Goal: Transaction & Acquisition: Purchase product/service

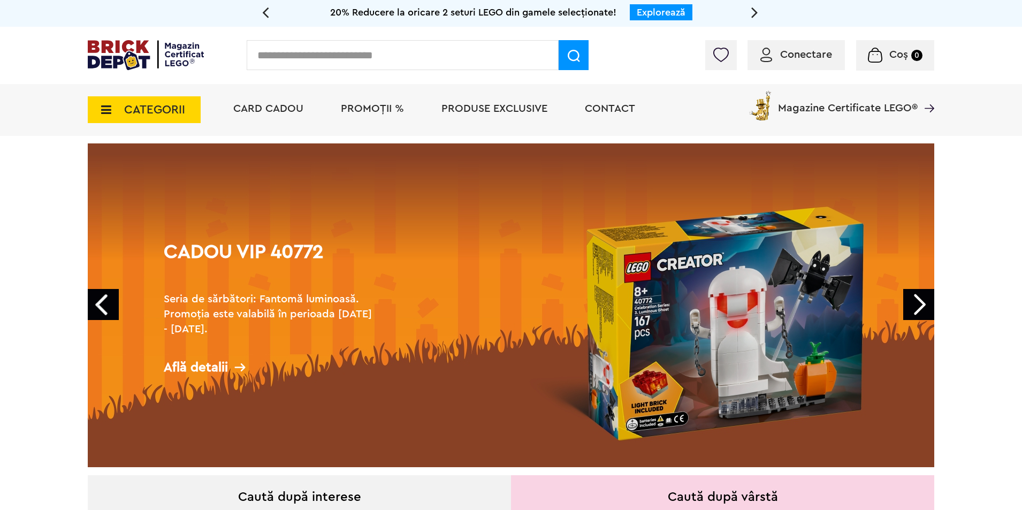
click at [138, 108] on span "CATEGORII" at bounding box center [154, 110] width 61 height 12
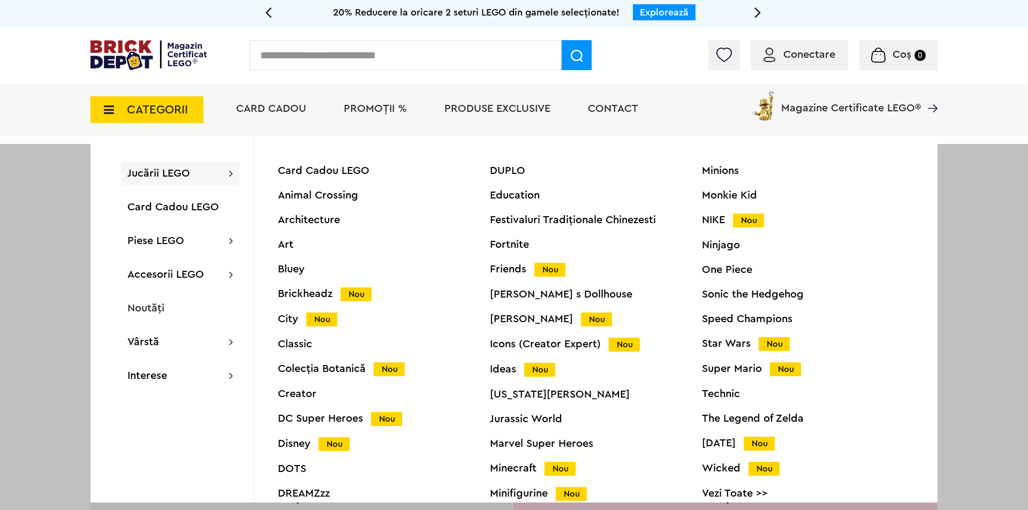
click at [186, 112] on span "CATEGORII" at bounding box center [157, 110] width 61 height 12
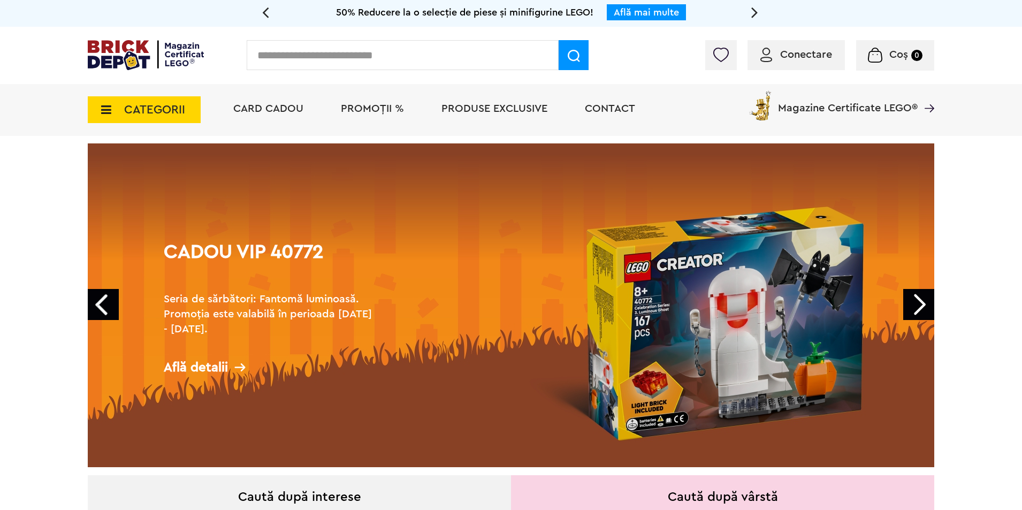
click at [186, 112] on span "CATEGORII" at bounding box center [144, 109] width 113 height 27
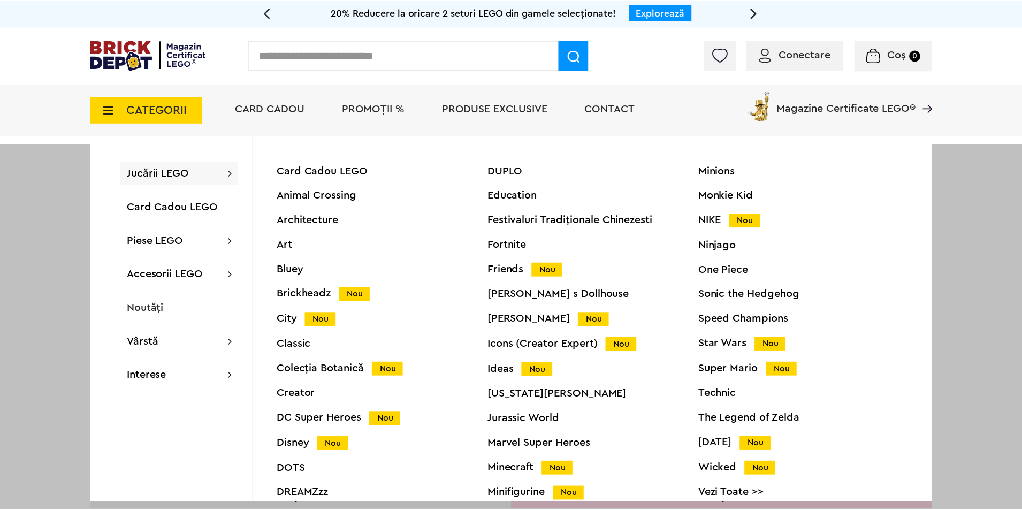
scroll to position [41, 0]
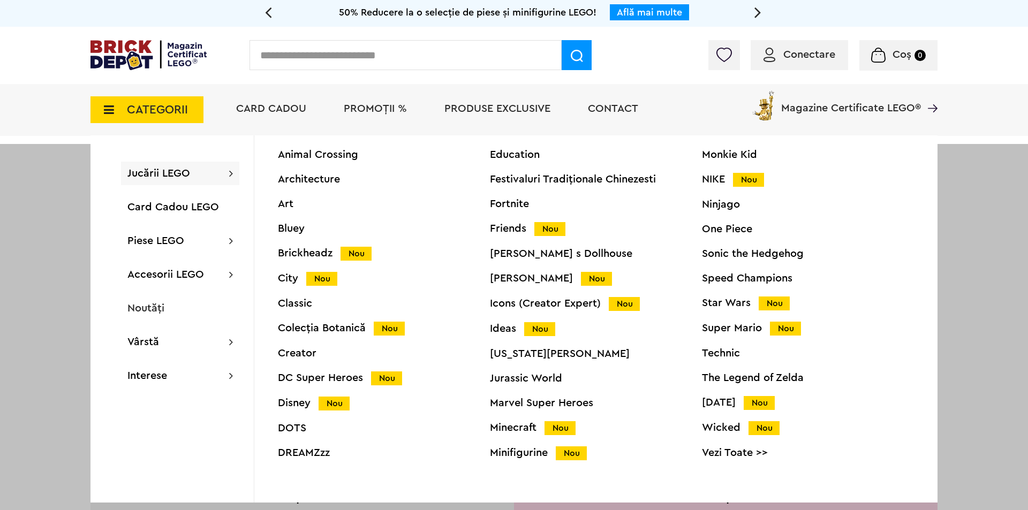
click at [503, 331] on div "Ideas Nou" at bounding box center [596, 328] width 212 height 11
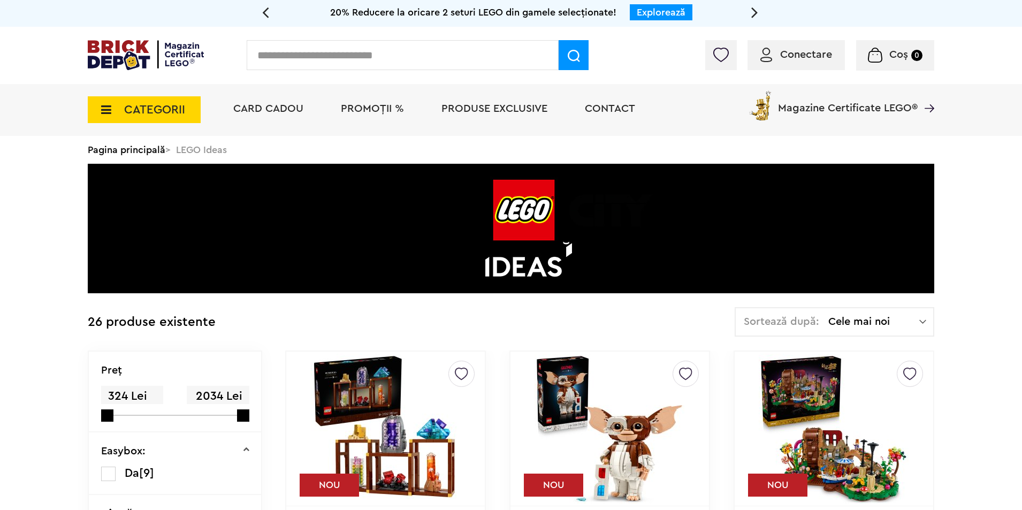
click at [160, 104] on span "CATEGORII" at bounding box center [154, 110] width 61 height 12
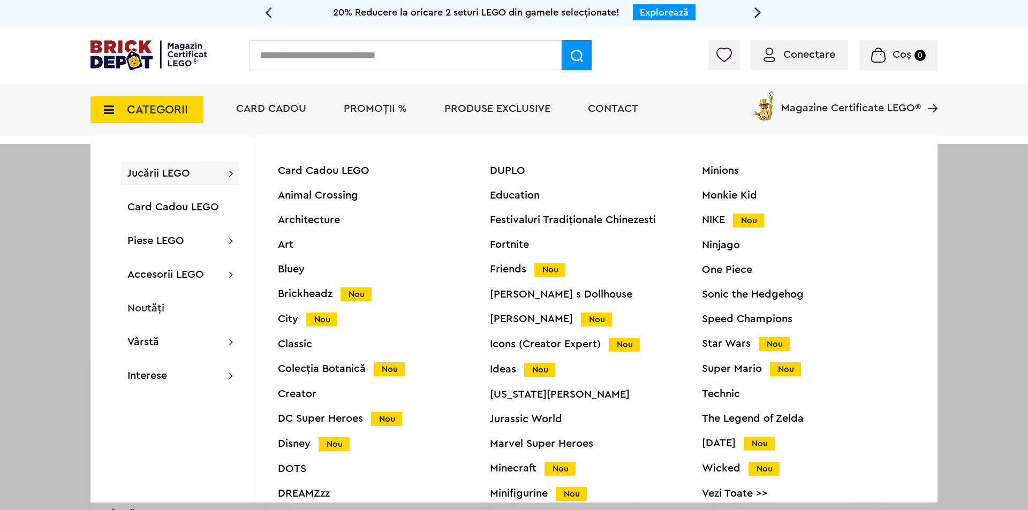
click at [211, 171] on div "Jucării LEGO Card Cadou LEGO Animal Crossing Architecture Art Bluey Brickheadz …" at bounding box center [180, 174] width 118 height 24
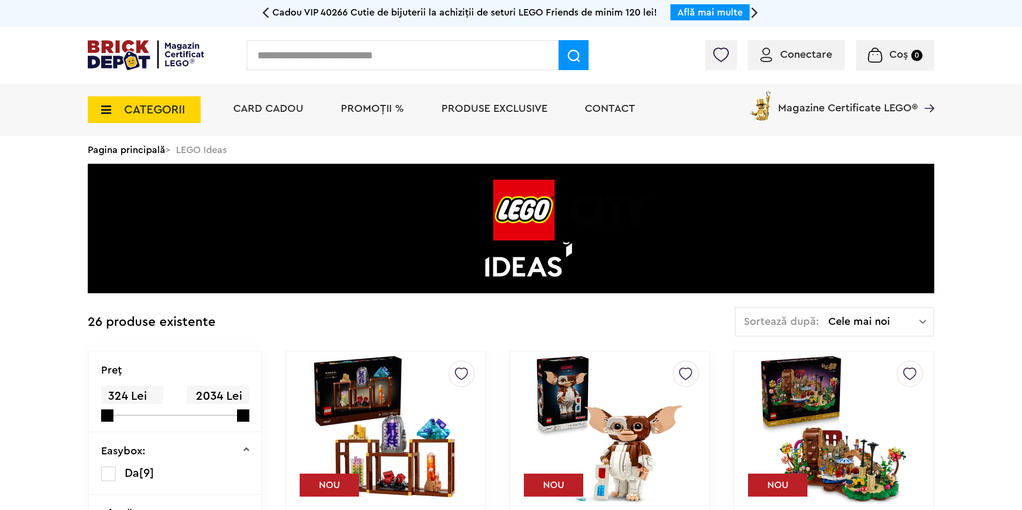
click at [178, 104] on span "CATEGORII" at bounding box center [154, 110] width 61 height 12
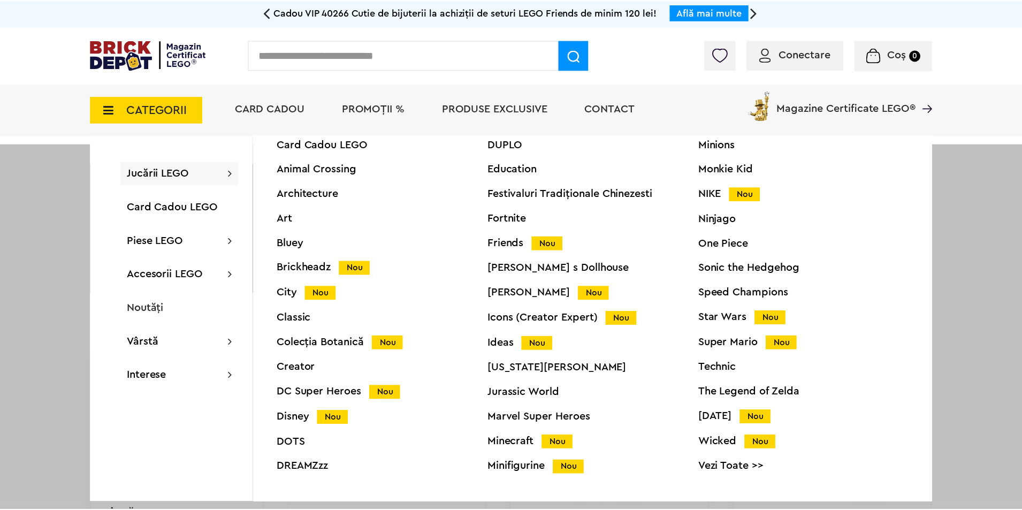
scroll to position [41, 0]
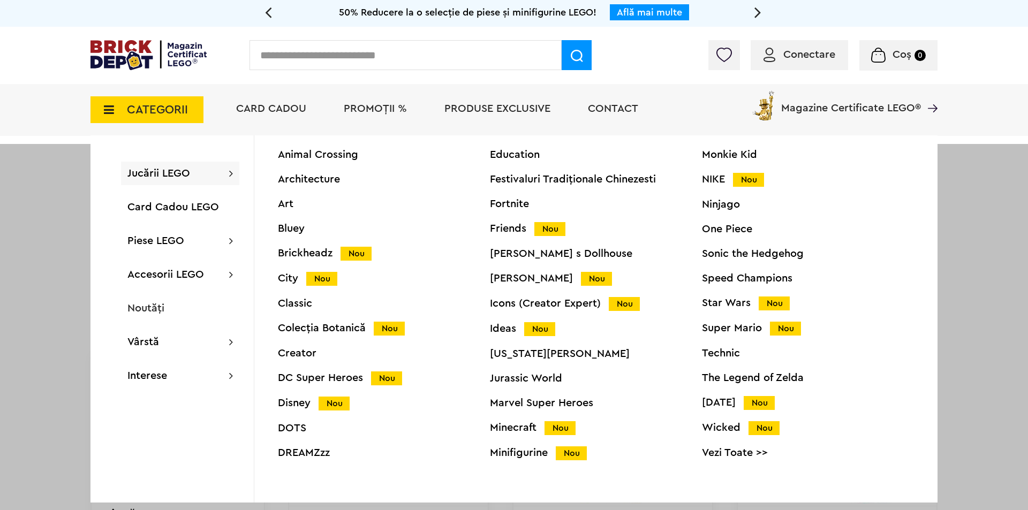
click at [515, 306] on div "Icons (Creator Expert) Nou" at bounding box center [596, 303] width 212 height 11
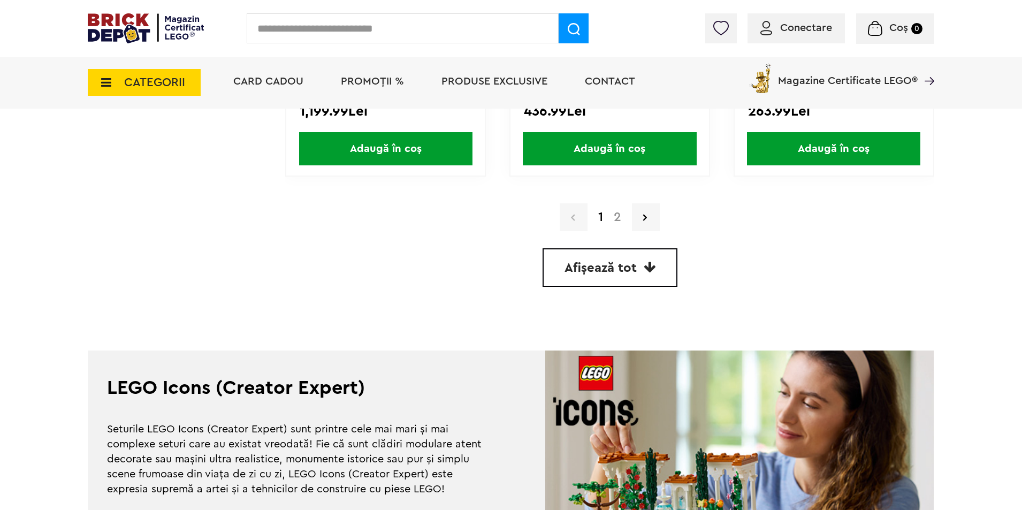
scroll to position [3166, 0]
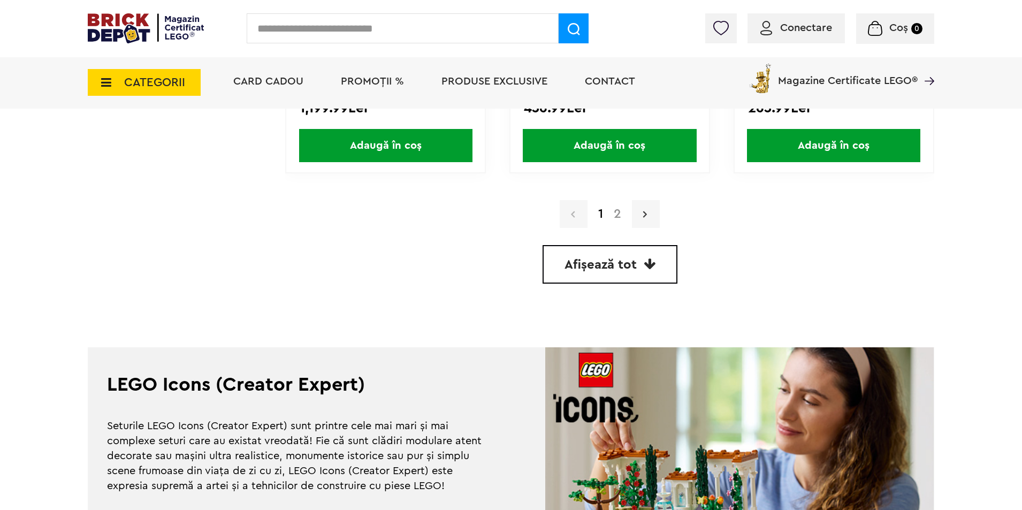
click at [654, 215] on link at bounding box center [646, 214] width 28 height 28
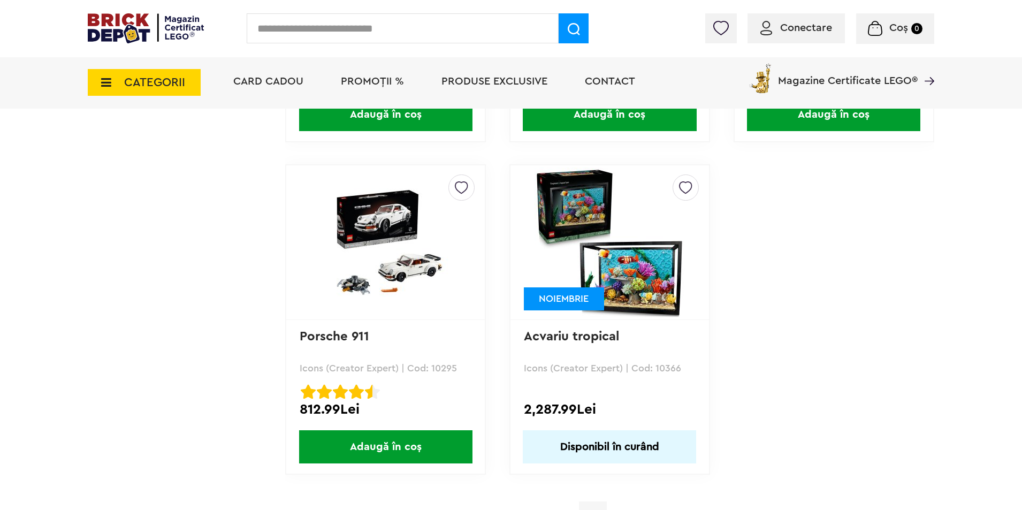
scroll to position [2203, 0]
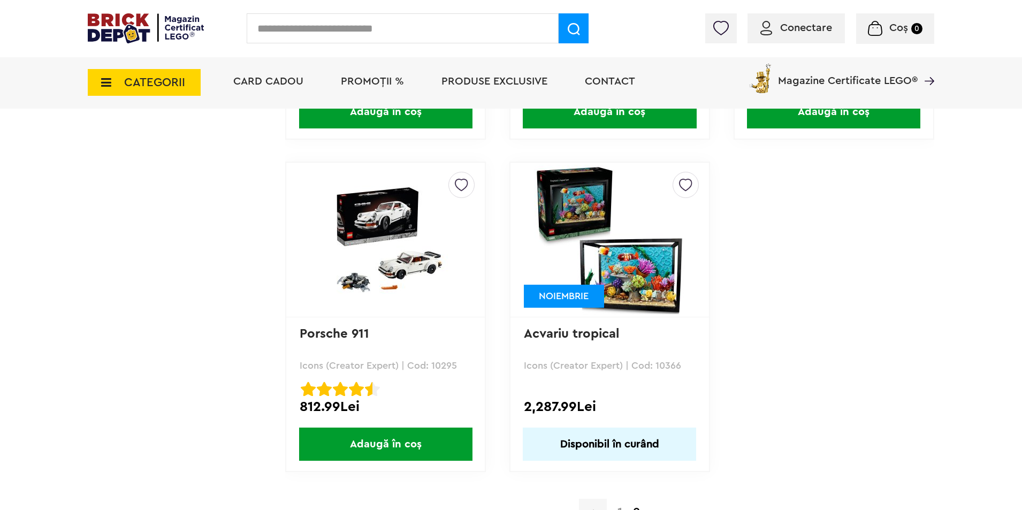
click at [617, 254] on img at bounding box center [610, 240] width 150 height 150
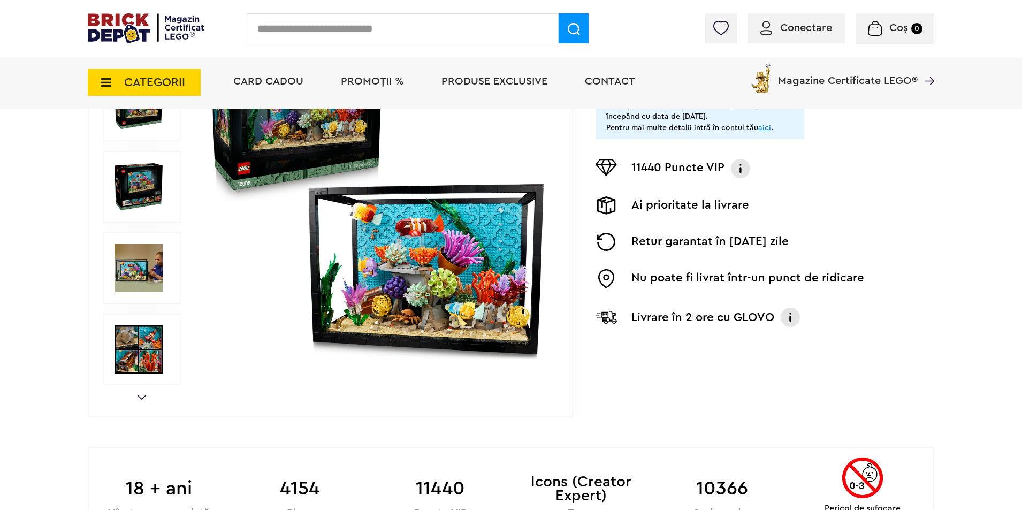
scroll to position [228, 0]
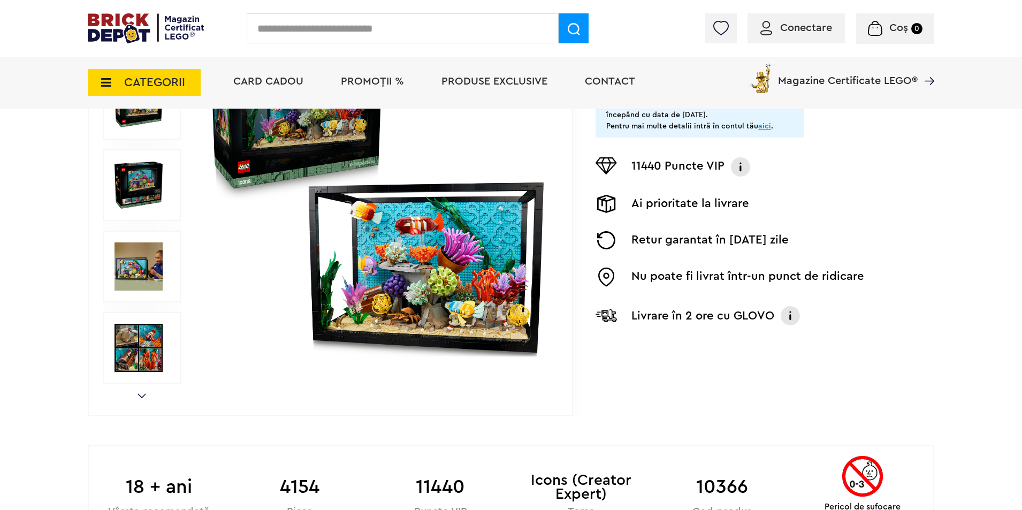
click at [140, 393] on div "Prev Next 1/9" at bounding box center [331, 185] width 486 height 461
click at [141, 397] on link "Next" at bounding box center [142, 395] width 9 height 5
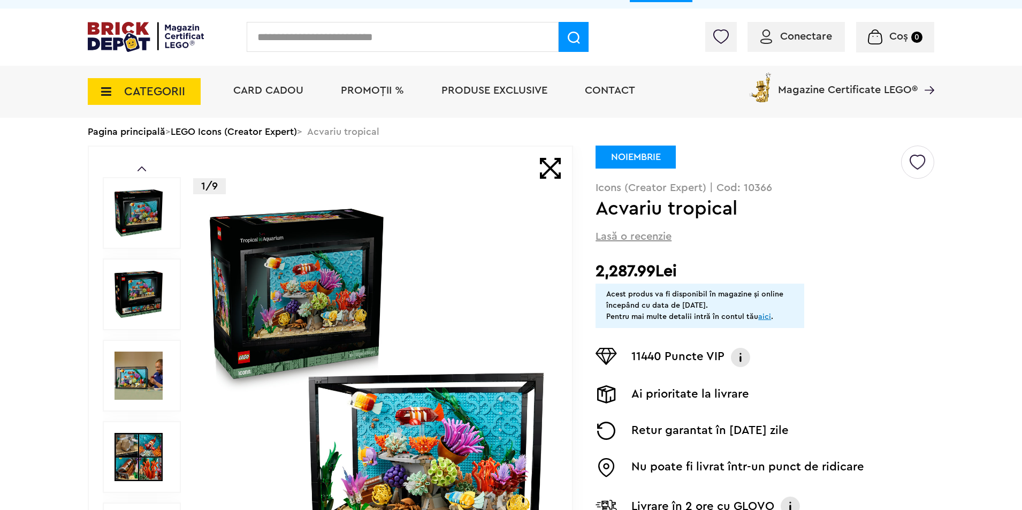
scroll to position [14, 0]
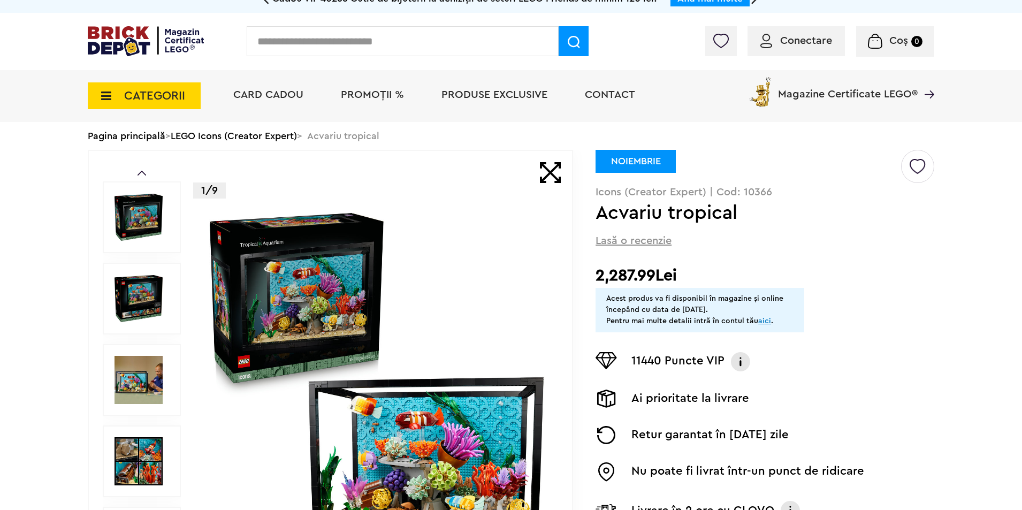
click at [138, 171] on link "Prev" at bounding box center [142, 173] width 9 height 5
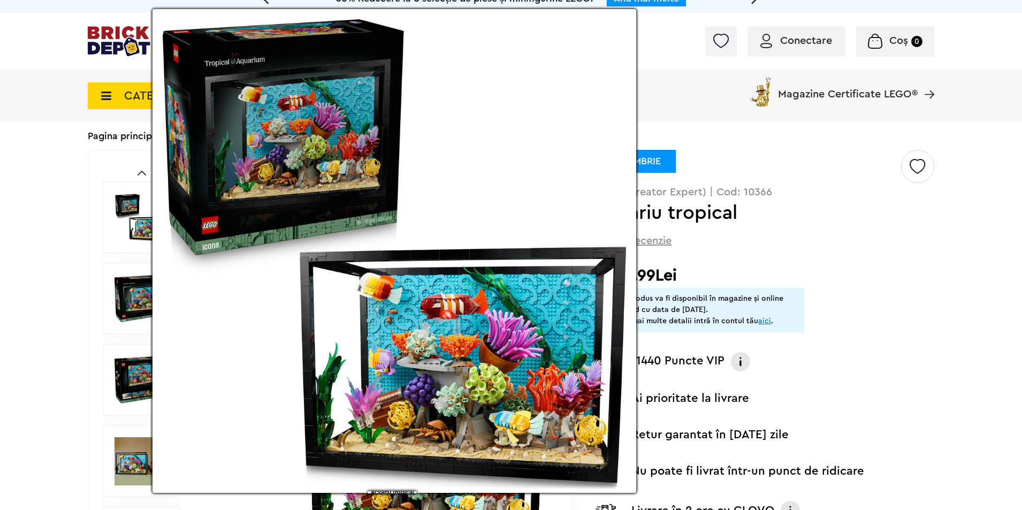
scroll to position [0, 0]
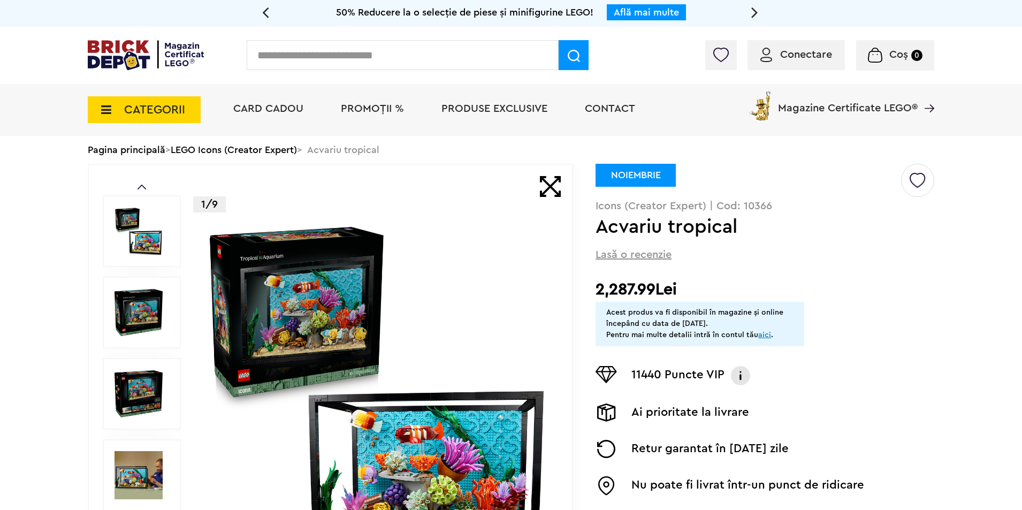
click at [145, 185] on link "Prev" at bounding box center [142, 187] width 9 height 5
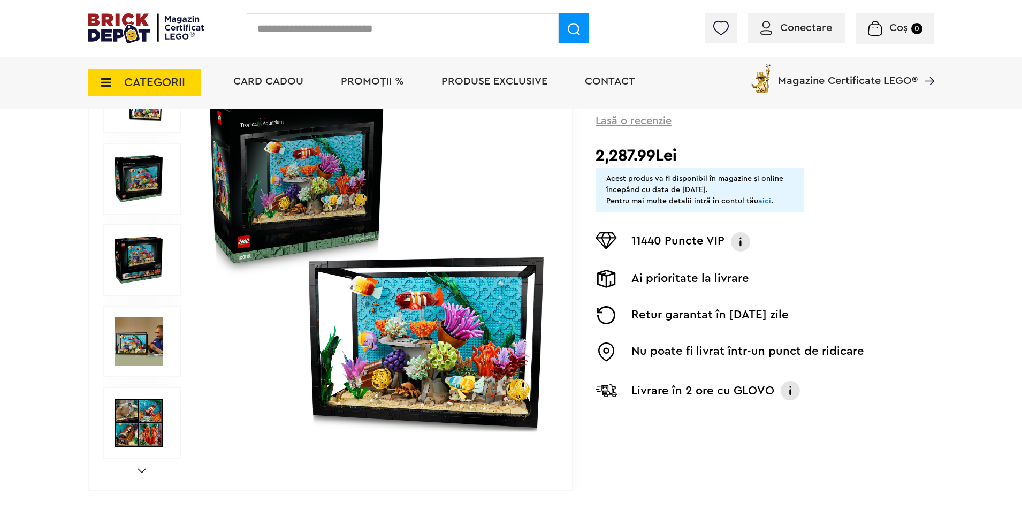
scroll to position [161, 0]
